Goal: Communication & Community: Answer question/provide support

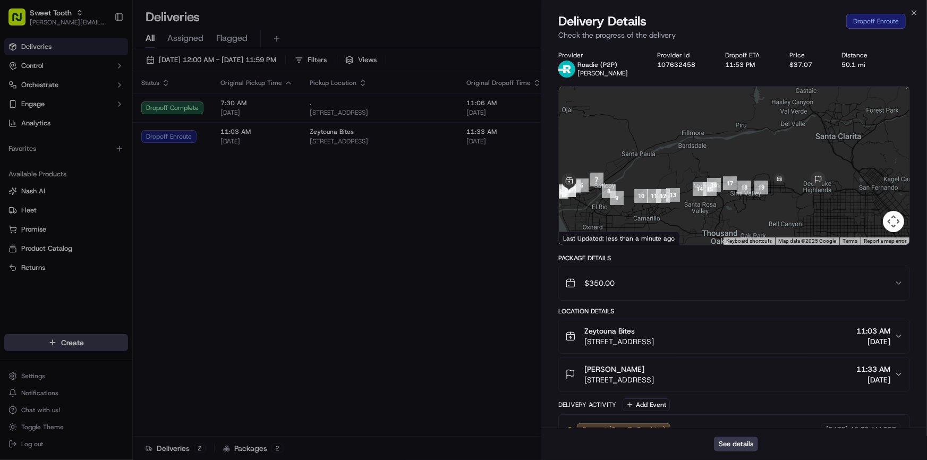
drag, startPoint x: 768, startPoint y: 163, endPoint x: 691, endPoint y: 149, distance: 77.3
click at [691, 149] on div at bounding box center [734, 166] width 351 height 158
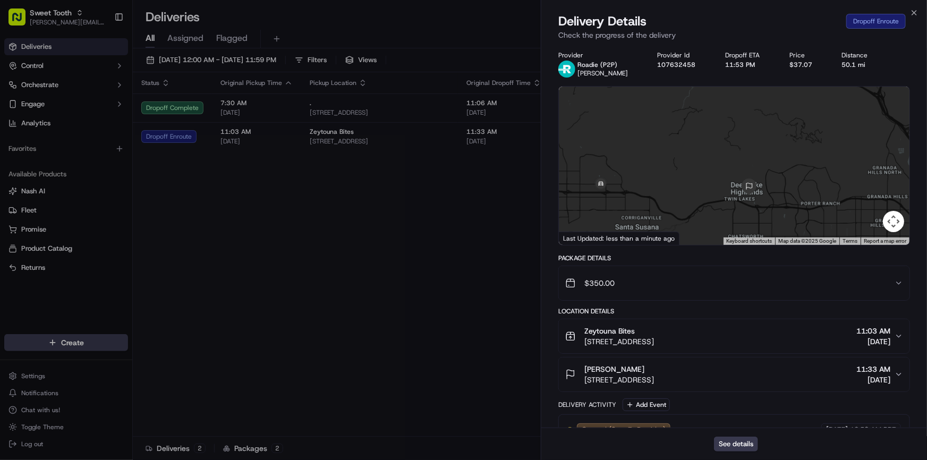
drag, startPoint x: 634, startPoint y: 165, endPoint x: 689, endPoint y: 175, distance: 56.2
click at [689, 175] on div at bounding box center [734, 166] width 351 height 158
drag, startPoint x: 755, startPoint y: 200, endPoint x: 724, endPoint y: 188, distance: 33.2
click at [724, 188] on div at bounding box center [734, 166] width 351 height 158
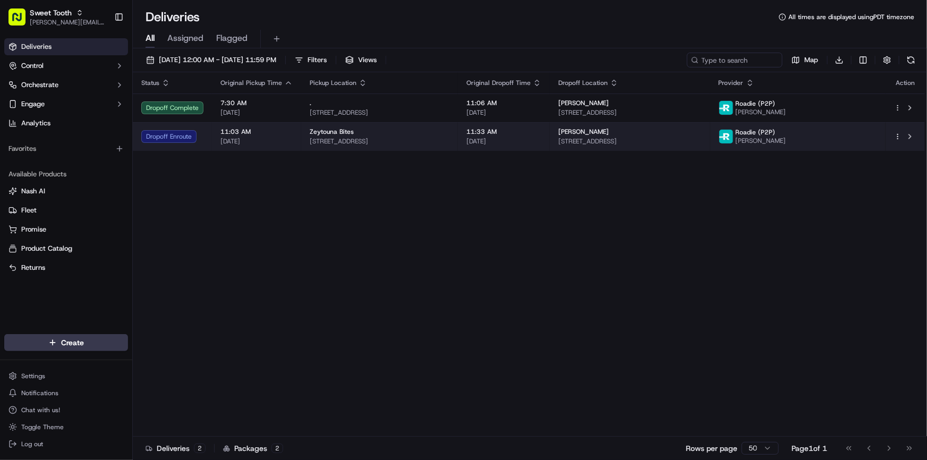
click at [450, 145] on span "[STREET_ADDRESS]" at bounding box center [380, 141] width 140 height 9
click at [303, 146] on td "Zeytouna Bites 152 N Ashwood Ave, Ventura, CA 93003, USA" at bounding box center [379, 136] width 157 height 29
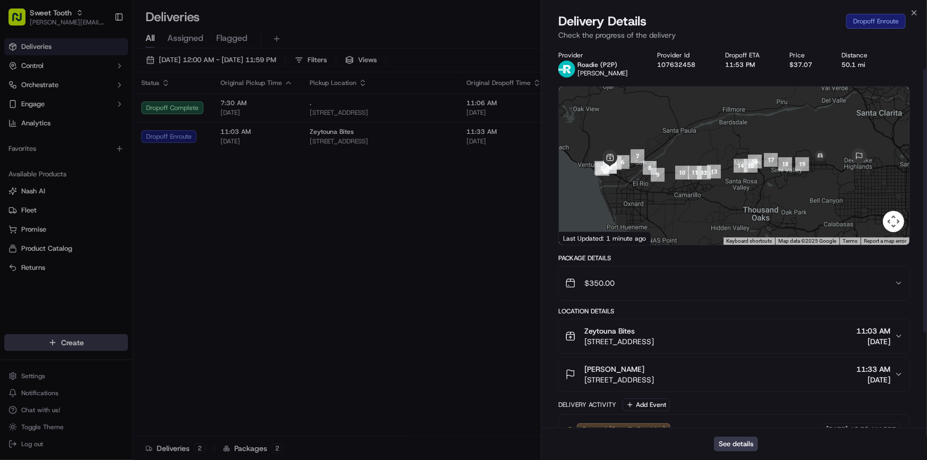
scroll to position [175, 0]
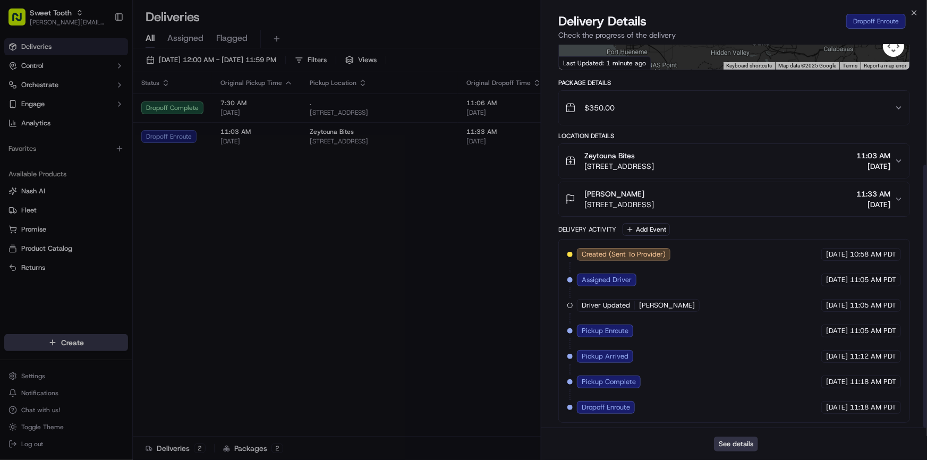
click at [735, 443] on button "See details" at bounding box center [736, 444] width 44 height 15
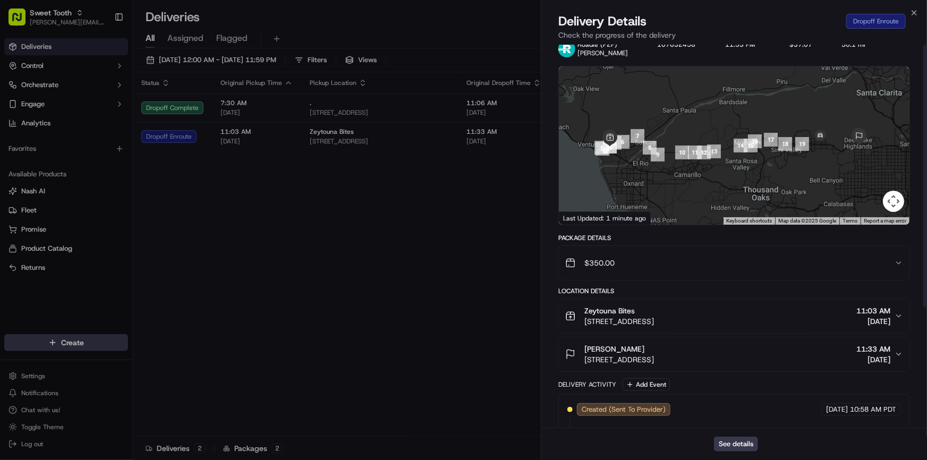
scroll to position [0, 0]
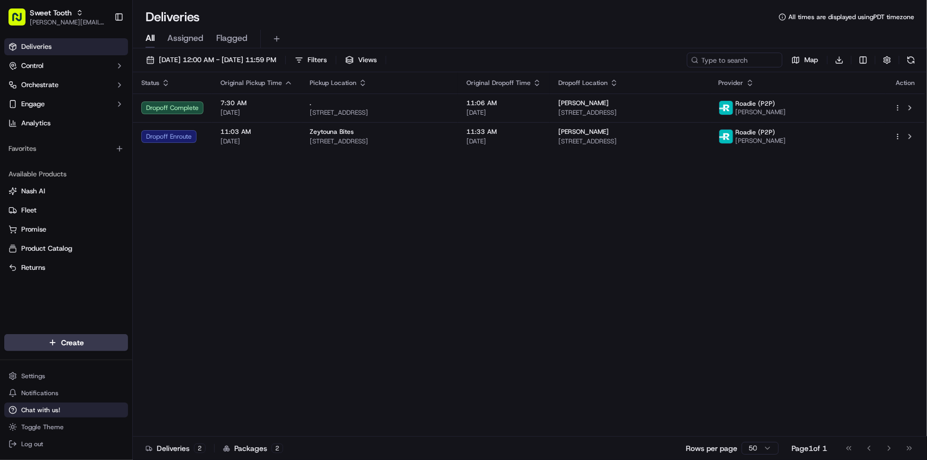
click at [53, 410] on span "Chat with us!" at bounding box center [40, 410] width 39 height 9
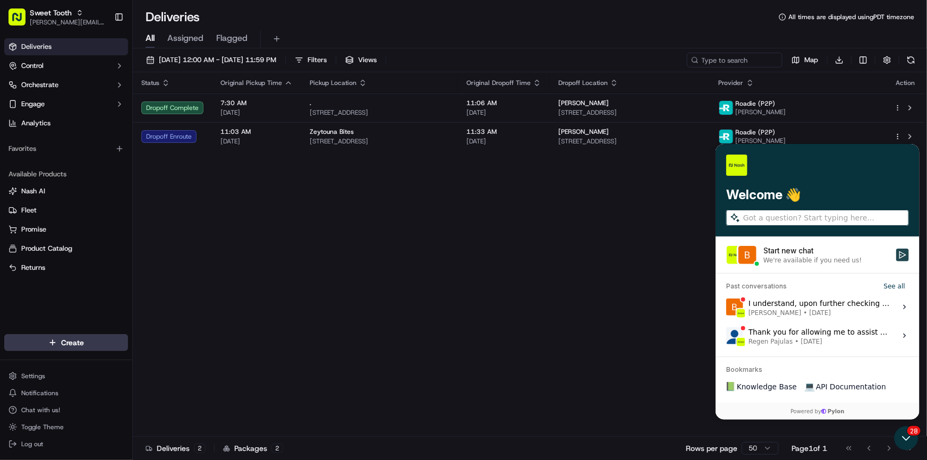
click at [901, 251] on icon "Start new chat" at bounding box center [902, 255] width 9 height 9
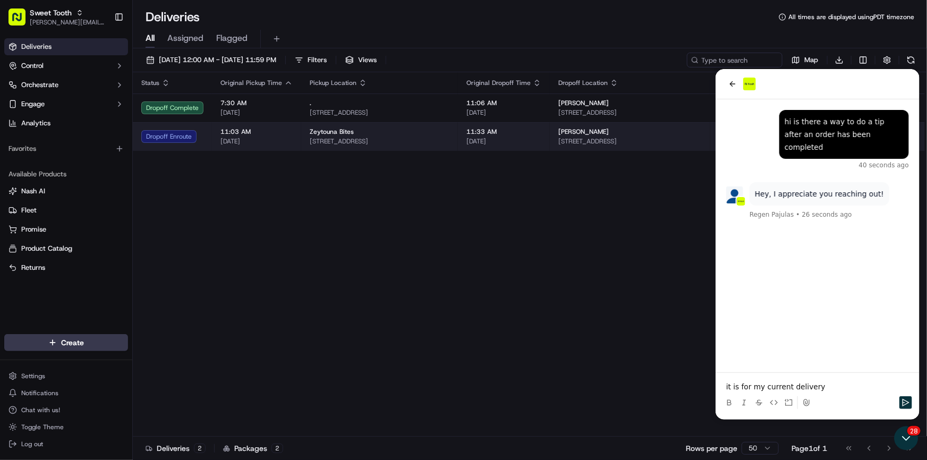
click at [450, 140] on span "[STREET_ADDRESS]" at bounding box center [380, 141] width 140 height 9
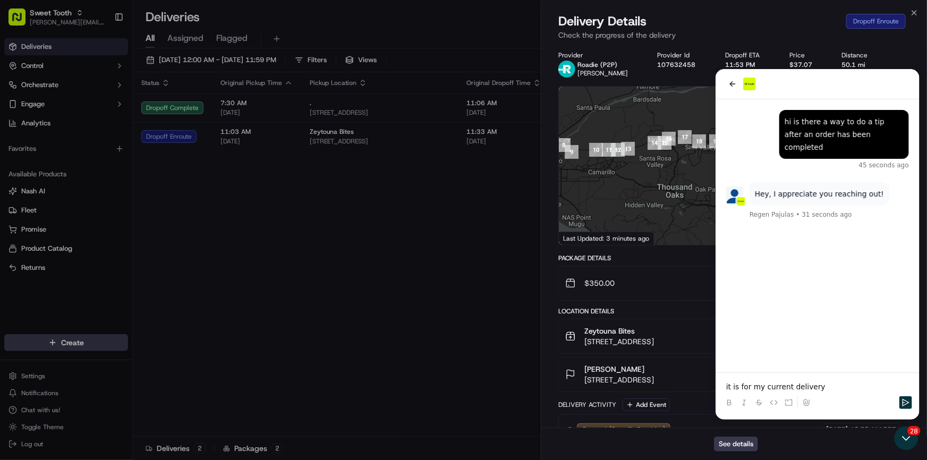
drag, startPoint x: 684, startPoint y: 202, endPoint x: 581, endPoint y: 175, distance: 105.5
click at [581, 175] on div at bounding box center [734, 166] width 351 height 158
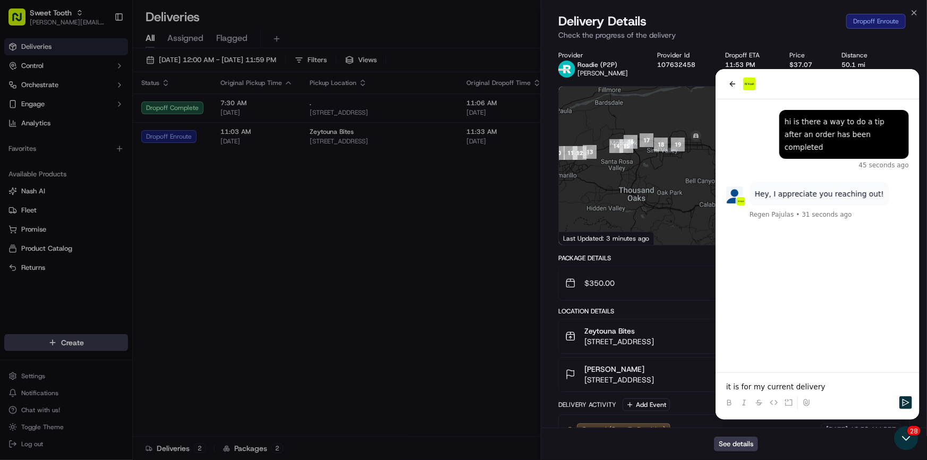
drag, startPoint x: 647, startPoint y: 175, endPoint x: 590, endPoint y: 181, distance: 57.7
click at [569, 181] on div at bounding box center [734, 166] width 351 height 158
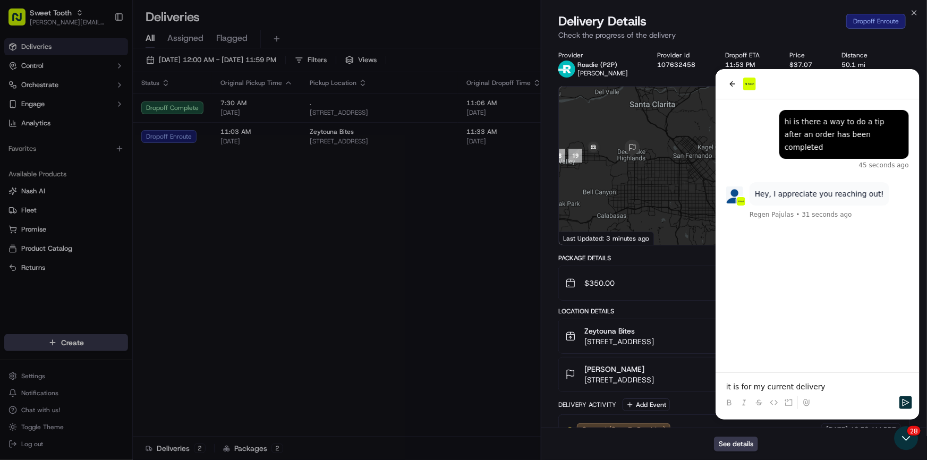
drag, startPoint x: 618, startPoint y: 181, endPoint x: 652, endPoint y: 192, distance: 36.0
click at [652, 192] on div at bounding box center [734, 166] width 351 height 158
click at [823, 385] on button "Nadine A 21159 Canyon View Pl, Chatsworth, CA 91311, USA 11:33 AM 09/20/2025" at bounding box center [734, 375] width 351 height 34
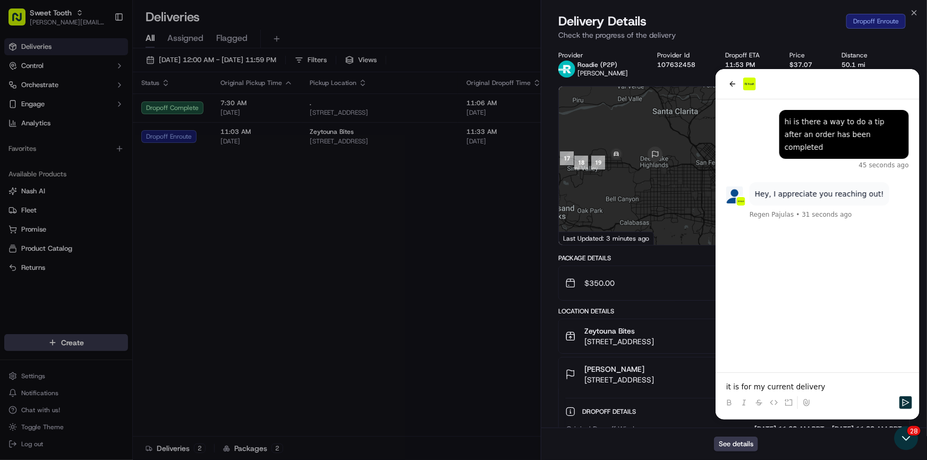
click at [904, 438] on div "See details" at bounding box center [735, 444] width 386 height 32
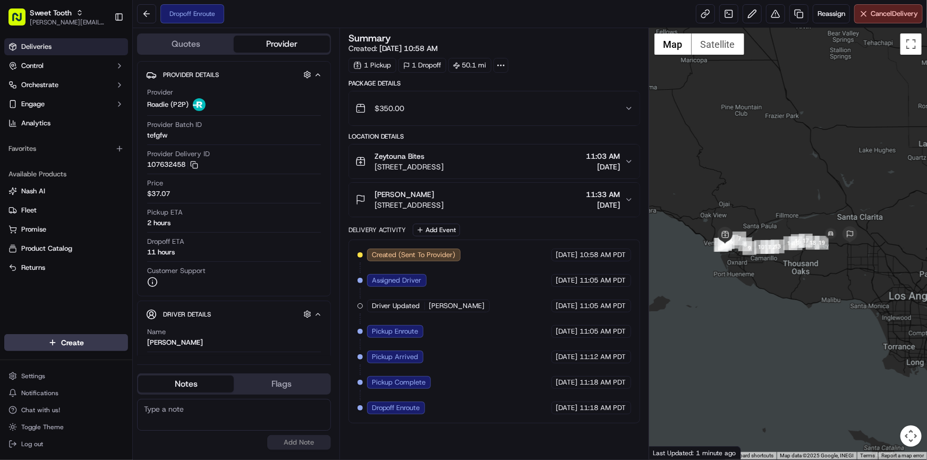
click at [43, 49] on span "Deliveries" at bounding box center [36, 47] width 30 height 10
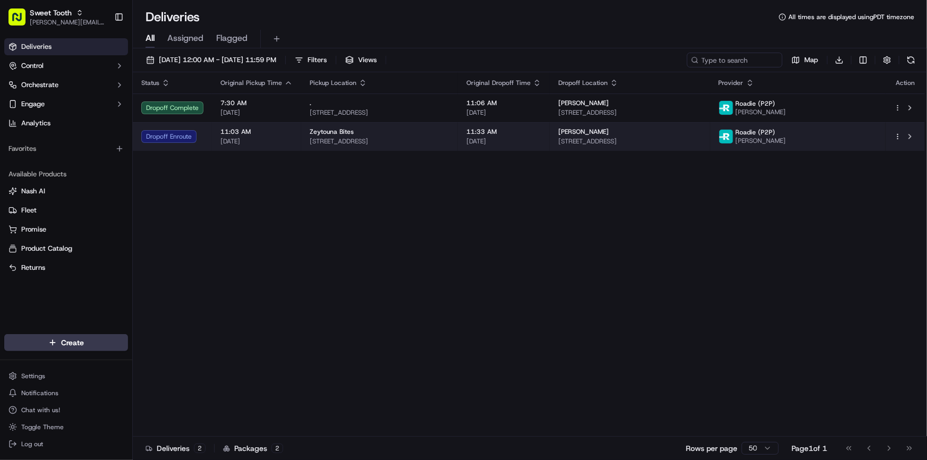
click at [272, 138] on span "[DATE]" at bounding box center [257, 141] width 72 height 9
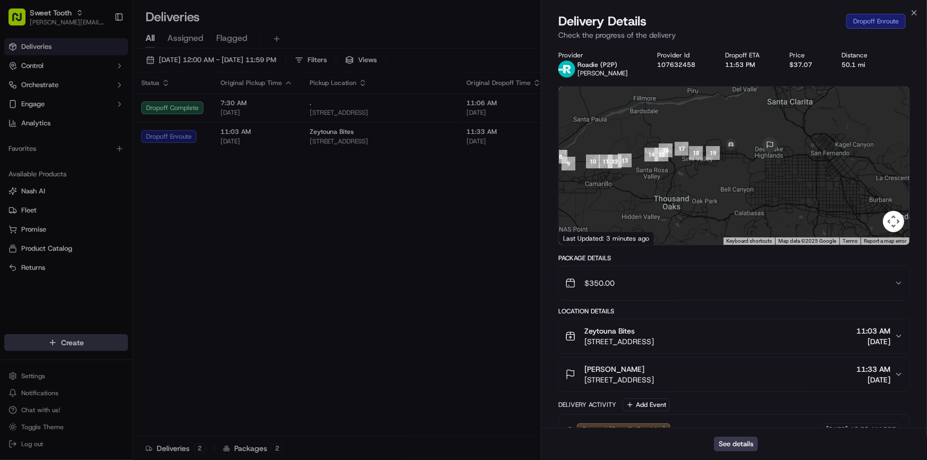
drag, startPoint x: 798, startPoint y: 206, endPoint x: 714, endPoint y: 196, distance: 84.5
click at [714, 196] on div at bounding box center [734, 166] width 351 height 158
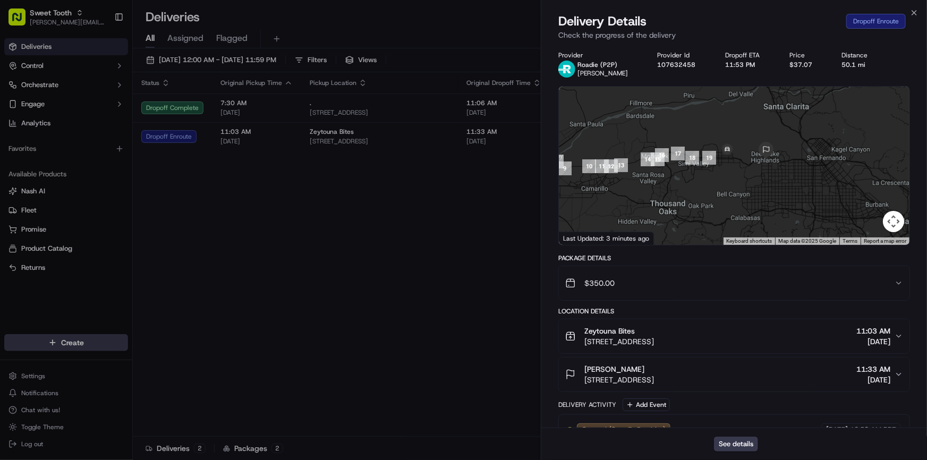
drag, startPoint x: 717, startPoint y: 196, endPoint x: 709, endPoint y: 216, distance: 21.9
click at [709, 216] on div at bounding box center [734, 166] width 351 height 158
click at [751, 442] on button "See details" at bounding box center [736, 444] width 44 height 15
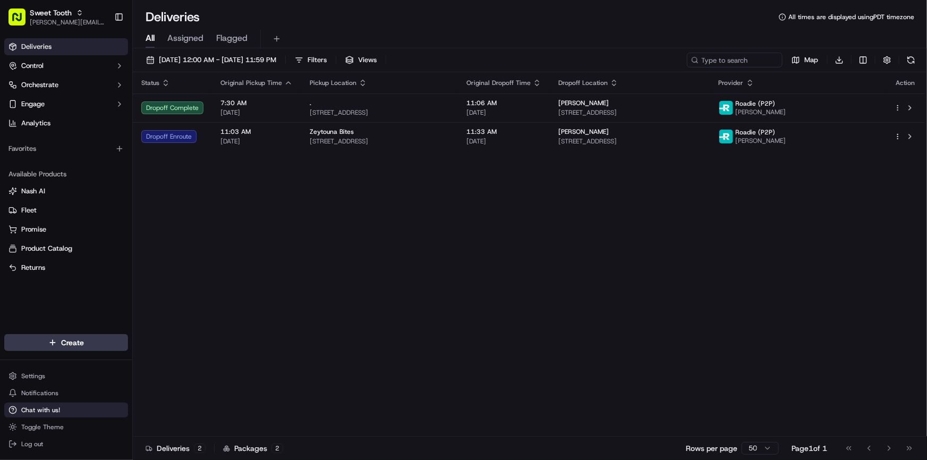
click at [50, 411] on span "Chat with us!" at bounding box center [40, 410] width 39 height 9
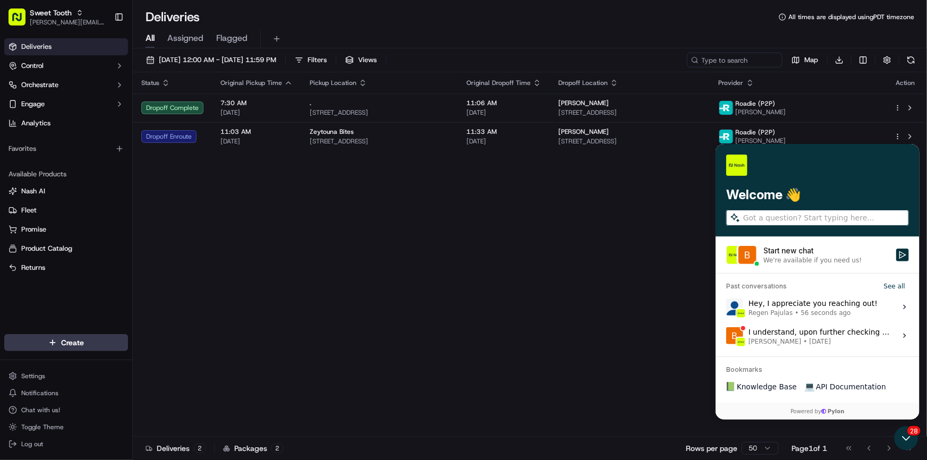
click at [868, 308] on label "Hey, I appreciate you reaching out! Regen Pajulas • 56 seconds ago View issue" at bounding box center [817, 307] width 191 height 29
click at [726, 308] on button "View issue" at bounding box center [726, 307] width 1 height 1
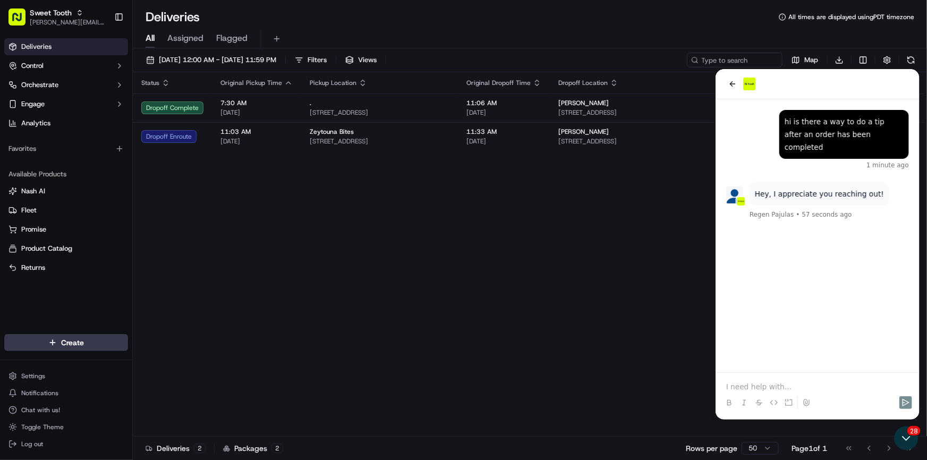
click at [766, 384] on p at bounding box center [817, 386] width 183 height 11
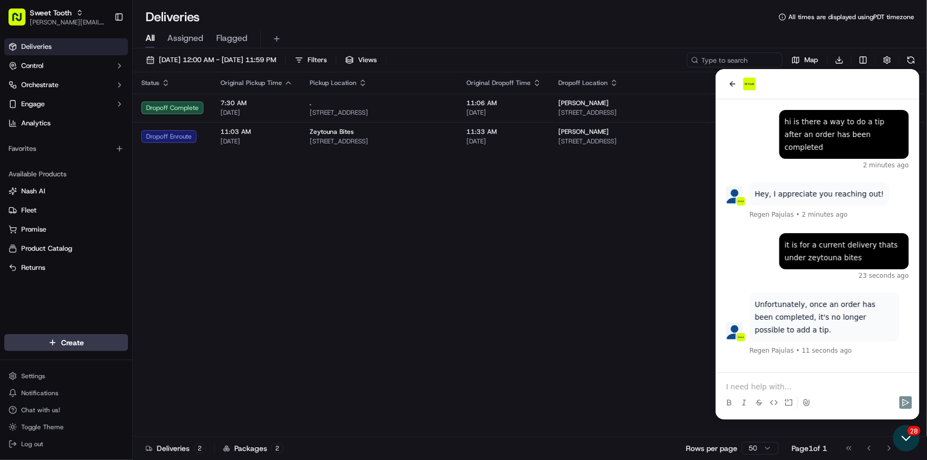
click at [910, 437] on icon "Open customer support" at bounding box center [906, 438] width 27 height 27
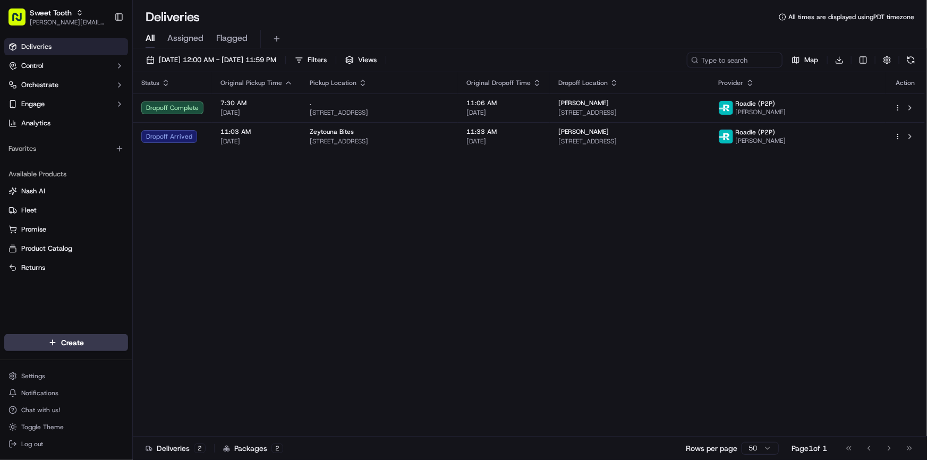
scroll to position [75, 0]
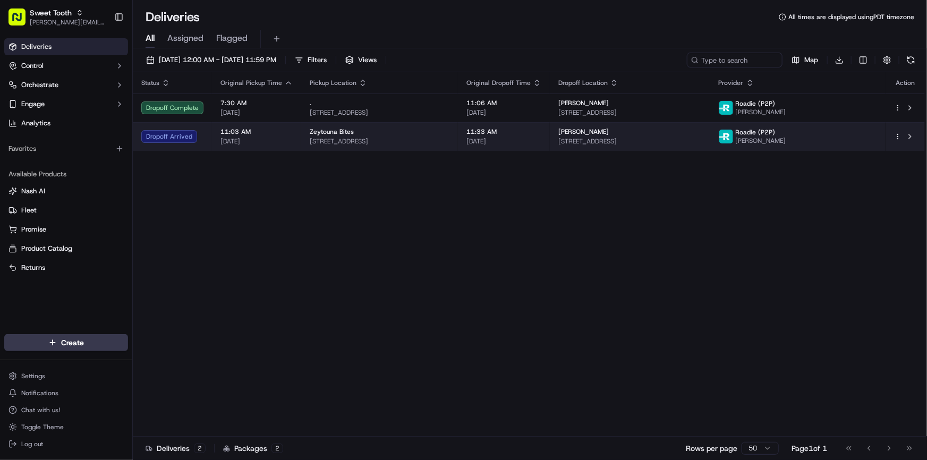
click at [542, 139] on span "[DATE]" at bounding box center [504, 141] width 75 height 9
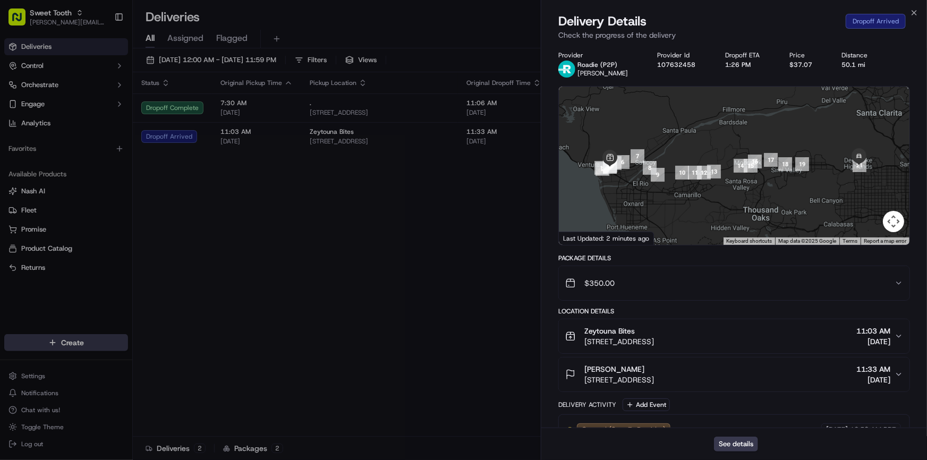
drag, startPoint x: 785, startPoint y: 196, endPoint x: 707, endPoint y: 200, distance: 78.2
click at [707, 200] on div at bounding box center [734, 166] width 351 height 158
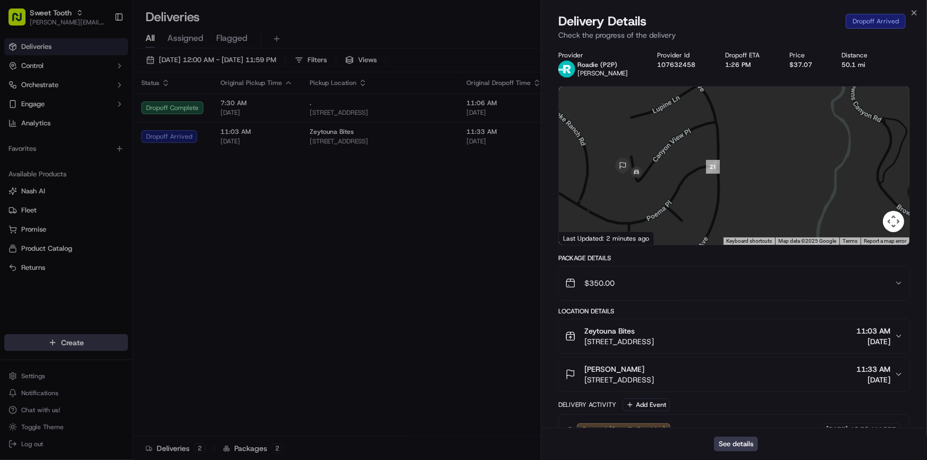
drag, startPoint x: 657, startPoint y: 170, endPoint x: 689, endPoint y: 185, distance: 35.2
click at [689, 185] on div at bounding box center [734, 166] width 351 height 158
